Goal: Information Seeking & Learning: Learn about a topic

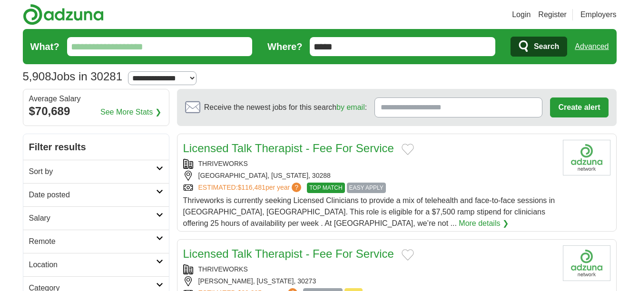
click at [142, 47] on input "What?" at bounding box center [160, 46] width 186 height 19
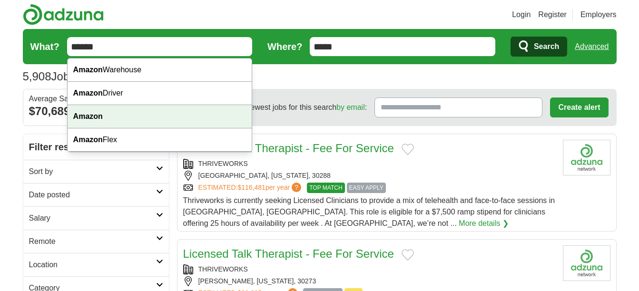
type input "******"
click at [118, 116] on div "Amazon" at bounding box center [160, 116] width 185 height 23
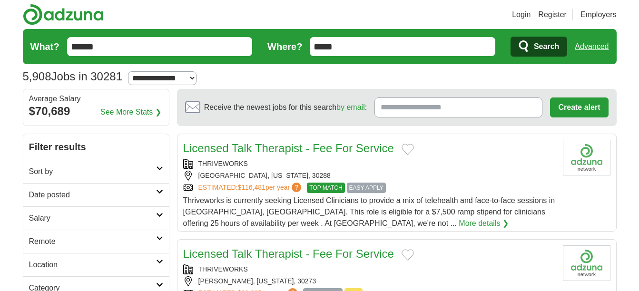
click at [526, 49] on icon "submit" at bounding box center [523, 45] width 9 height 11
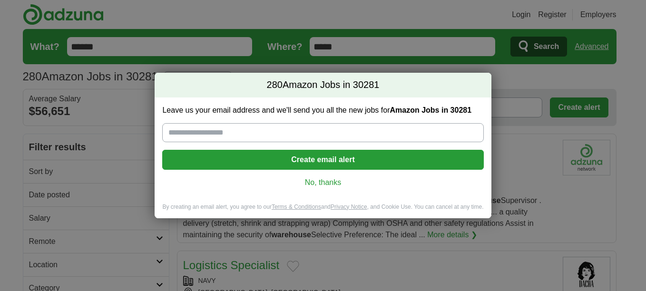
click at [335, 184] on link "No, thanks" at bounding box center [323, 182] width 306 height 10
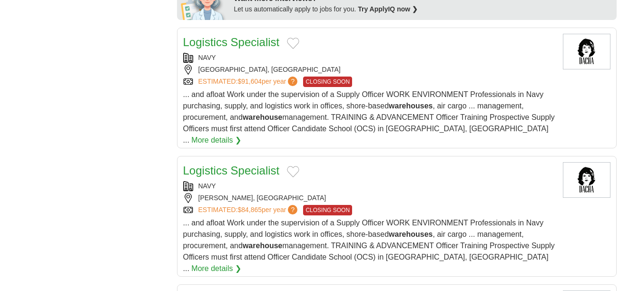
scroll to position [571, 0]
